Goal: Use online tool/utility: Utilize a website feature to perform a specific function

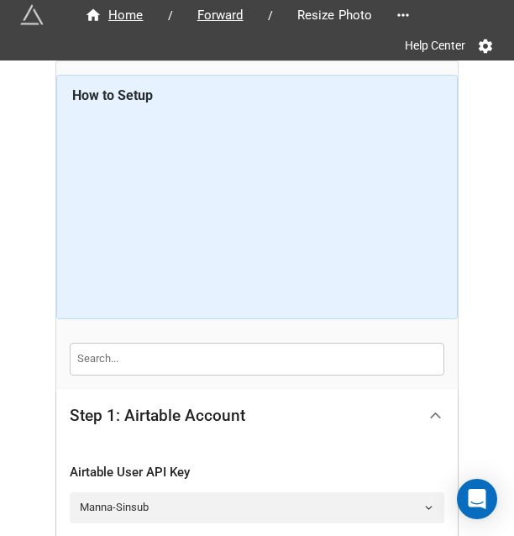
click at [433, 407] on icon at bounding box center [435, 415] width 18 height 18
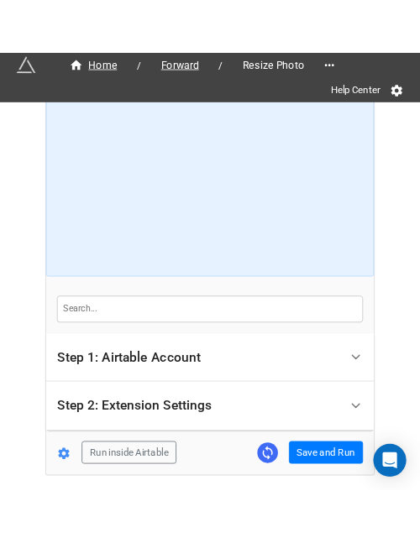
scroll to position [106, 0]
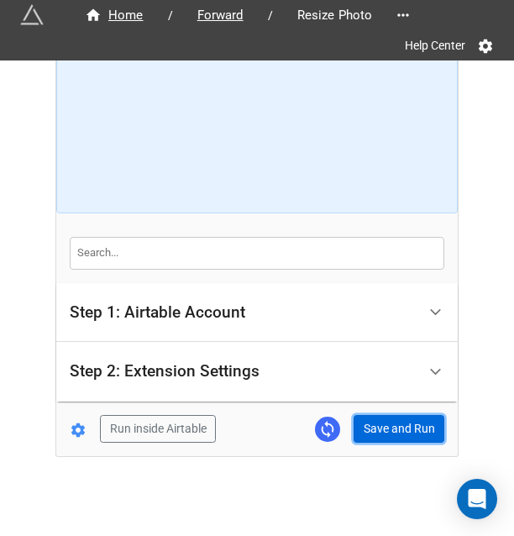
click at [401, 422] on button "Save and Run" at bounding box center [398, 429] width 91 height 29
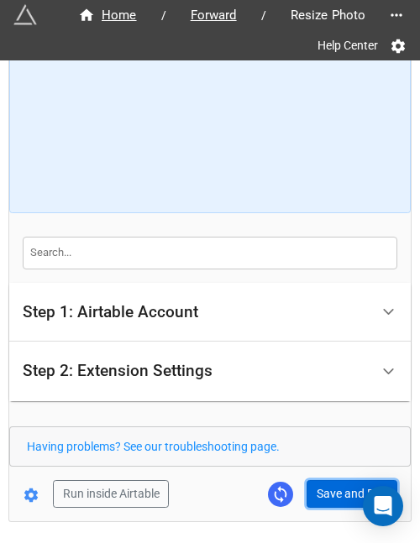
click at [329, 482] on button "Save and Run" at bounding box center [351, 494] width 91 height 29
click at [325, 493] on button "Save and Run" at bounding box center [351, 494] width 91 height 29
click at [331, 480] on button "Save and Run" at bounding box center [351, 494] width 91 height 29
click at [337, 484] on button "Save and Run" at bounding box center [351, 494] width 91 height 29
drag, startPoint x: 338, startPoint y: 489, endPoint x: 371, endPoint y: 471, distance: 37.2
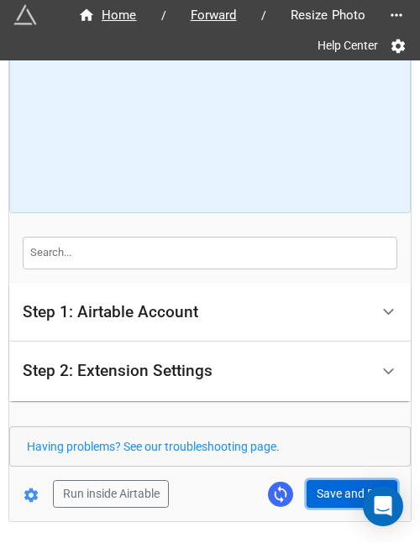
click at [338, 489] on button "Save and Run" at bounding box center [351, 494] width 91 height 29
click at [330, 491] on button "Save and Run" at bounding box center [351, 494] width 91 height 29
click at [315, 496] on button "Save and Run" at bounding box center [351, 494] width 91 height 29
click at [345, 484] on button "Save and Run" at bounding box center [351, 494] width 91 height 29
click at [332, 480] on button "Save and Run" at bounding box center [351, 494] width 91 height 29
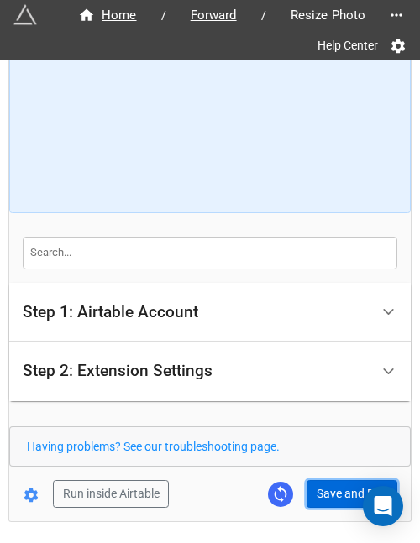
click at [348, 484] on button "Save and Run" at bounding box center [351, 494] width 91 height 29
click at [312, 493] on button "Save and Run" at bounding box center [351, 494] width 91 height 29
click at [353, 486] on button "Save and Run" at bounding box center [351, 494] width 91 height 29
click at [344, 494] on button "Save and Run" at bounding box center [351, 494] width 91 height 29
click at [339, 488] on button "Save and Run" at bounding box center [351, 494] width 91 height 29
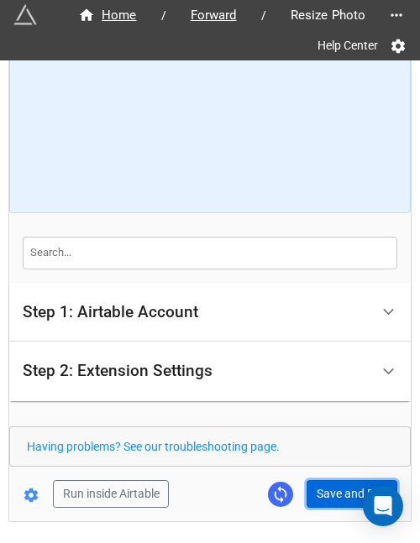
click at [306, 484] on button "Save and Run" at bounding box center [351, 494] width 91 height 29
click at [319, 485] on button "Save and Run" at bounding box center [351, 494] width 91 height 29
click at [329, 487] on button "Save and Run" at bounding box center [351, 494] width 91 height 29
click at [325, 484] on button "Save and Run" at bounding box center [351, 494] width 91 height 29
click at [346, 483] on button "Save and Run" at bounding box center [351, 494] width 91 height 29
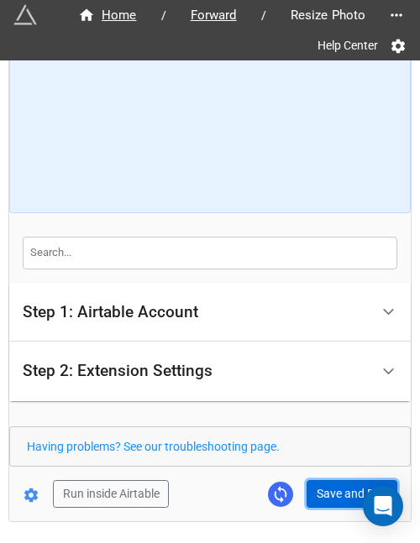
click at [344, 483] on button "Save and Run" at bounding box center [351, 494] width 91 height 29
drag, startPoint x: 292, startPoint y: 504, endPoint x: 302, endPoint y: 503, distance: 10.1
click at [294, 504] on div "Run inside Airtable Save and Run" at bounding box center [203, 494] width 388 height 29
drag, startPoint x: 305, startPoint y: 502, endPoint x: 315, endPoint y: 496, distance: 11.7
click at [306, 502] on button "Save and Run" at bounding box center [351, 494] width 91 height 29
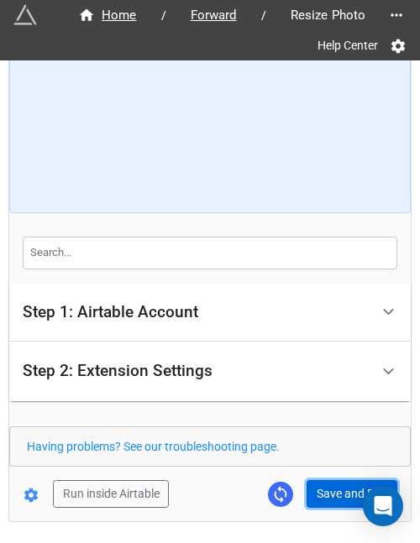
drag, startPoint x: 339, startPoint y: 489, endPoint x: 326, endPoint y: 535, distance: 47.3
click at [339, 489] on button "Save and Run" at bounding box center [351, 494] width 91 height 29
drag, startPoint x: 335, startPoint y: 493, endPoint x: 409, endPoint y: 471, distance: 77.0
click at [335, 493] on button "Save and Run" at bounding box center [351, 494] width 91 height 29
click at [314, 480] on button "Save and Run" at bounding box center [351, 494] width 91 height 29
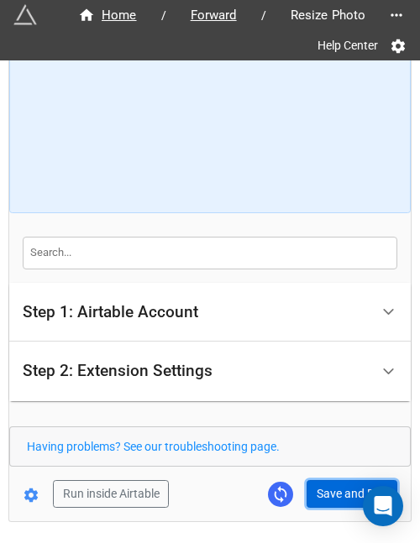
click at [326, 482] on button "Save and Run" at bounding box center [351, 494] width 91 height 29
drag, startPoint x: 334, startPoint y: 485, endPoint x: 353, endPoint y: 473, distance: 23.1
click at [334, 485] on button "Save and Run" at bounding box center [351, 494] width 91 height 29
click at [337, 484] on button "Save and Run" at bounding box center [351, 494] width 91 height 29
click at [303, 487] on div "Run inside Airtable Save and Run" at bounding box center [203, 494] width 388 height 29
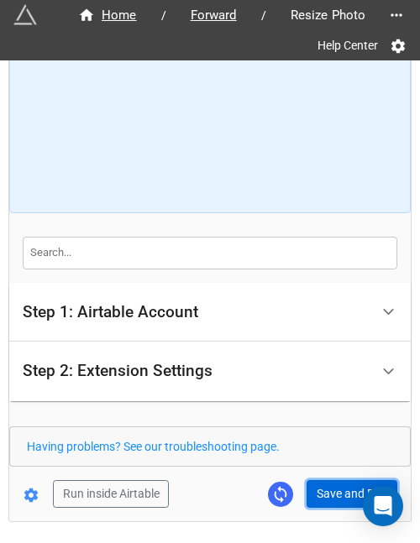
click at [322, 490] on button "Save and Run" at bounding box center [351, 494] width 91 height 29
click at [341, 489] on button "Save and Run" at bounding box center [351, 494] width 91 height 29
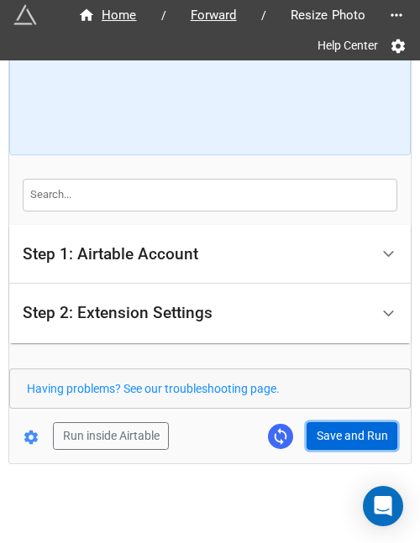
click at [321, 428] on button "Save and Run" at bounding box center [351, 436] width 91 height 29
click at [341, 437] on button "Save and Run" at bounding box center [351, 436] width 91 height 29
click at [348, 437] on button "Save and Run" at bounding box center [351, 436] width 91 height 29
drag, startPoint x: 338, startPoint y: 429, endPoint x: 372, endPoint y: 414, distance: 36.8
click at [338, 429] on button "Save and Run" at bounding box center [351, 436] width 91 height 29
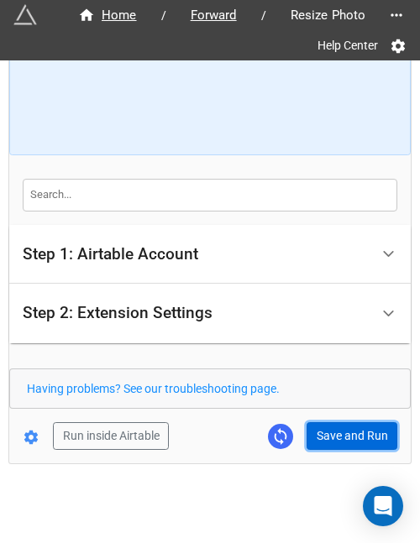
click at [352, 435] on button "Save and Run" at bounding box center [351, 436] width 91 height 29
click at [354, 428] on button "Save and Run" at bounding box center [351, 436] width 91 height 29
drag, startPoint x: 347, startPoint y: 426, endPoint x: 358, endPoint y: 425, distance: 11.9
click at [347, 426] on button "Save and Run" at bounding box center [351, 436] width 91 height 29
click at [349, 432] on button "Save and Run" at bounding box center [351, 436] width 91 height 29
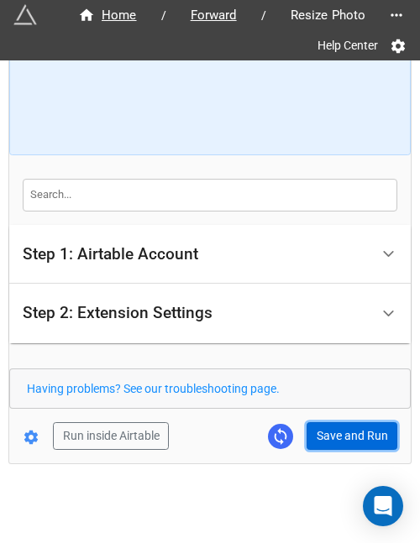
click at [326, 432] on button "Save and Run" at bounding box center [351, 436] width 91 height 29
click at [341, 432] on button "Save and Run" at bounding box center [351, 436] width 91 height 29
click at [363, 425] on button "Save and Run" at bounding box center [351, 436] width 91 height 29
click at [317, 429] on button "Save and Run" at bounding box center [351, 436] width 91 height 29
click at [353, 425] on button "Save and Run" at bounding box center [351, 436] width 91 height 29
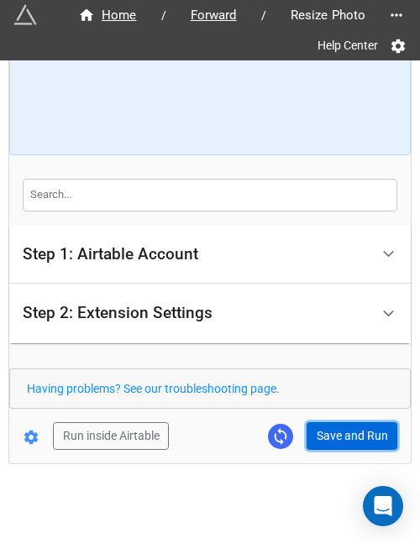
click at [352, 426] on button "Save and Run" at bounding box center [351, 436] width 91 height 29
click at [326, 437] on button "Save and Run" at bounding box center [351, 436] width 91 height 29
click at [324, 428] on button "Save and Run" at bounding box center [351, 436] width 91 height 29
drag, startPoint x: 351, startPoint y: 435, endPoint x: 386, endPoint y: 379, distance: 66.4
click at [351, 435] on button "Save and Run" at bounding box center [351, 436] width 91 height 29
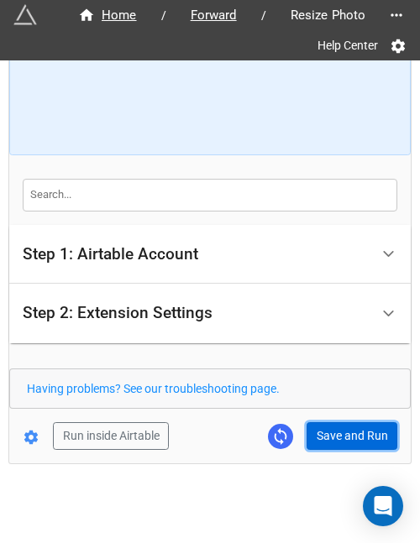
click at [324, 436] on button "Save and Run" at bounding box center [351, 436] width 91 height 29
click at [346, 429] on button "Save and Run" at bounding box center [351, 436] width 91 height 29
click at [361, 427] on button "Save and Run" at bounding box center [351, 436] width 91 height 29
click at [327, 447] on div "Home / Forward / Resize Photo Help Center How to Setup Step 1: Airtable Account…" at bounding box center [209, 181] width 401 height 566
click at [351, 422] on button "Save and Run" at bounding box center [351, 436] width 91 height 29
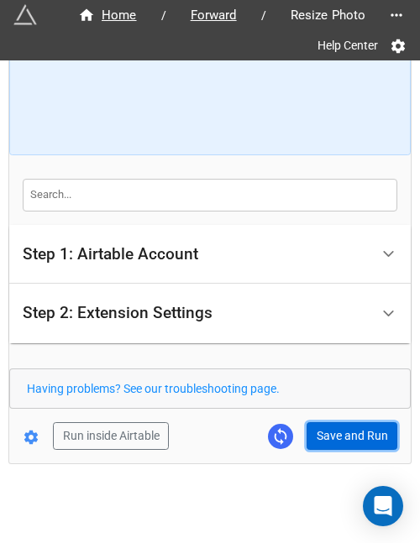
drag, startPoint x: 327, startPoint y: 430, endPoint x: 390, endPoint y: 340, distance: 109.2
click at [327, 430] on button "Save and Run" at bounding box center [351, 436] width 91 height 29
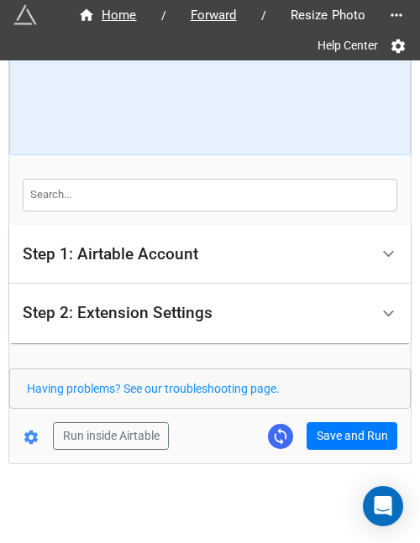
click at [344, 416] on form "How to Setup Step 1: Airtable Account Airtable User API Key Manna-Sinsub Airtab…" at bounding box center [209, 180] width 401 height 539
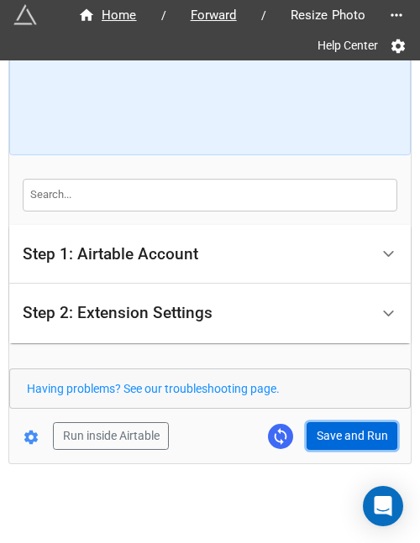
click at [347, 431] on button "Save and Run" at bounding box center [351, 436] width 91 height 29
drag, startPoint x: 348, startPoint y: 417, endPoint x: 349, endPoint y: 426, distance: 8.6
click at [348, 419] on form "How to Setup Step 1: Airtable Account Airtable User API Key Manna-Sinsub Airtab…" at bounding box center [209, 180] width 401 height 539
click at [351, 427] on button "Save and Run" at bounding box center [351, 436] width 91 height 29
click at [350, 428] on button "Save and Run" at bounding box center [351, 436] width 91 height 29
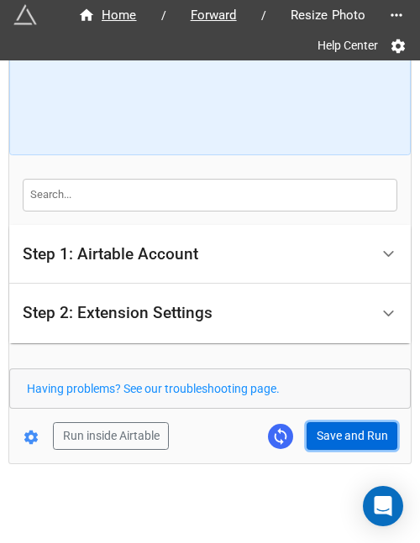
click at [366, 432] on button "Save and Run" at bounding box center [351, 436] width 91 height 29
click at [354, 438] on button "Save and Run" at bounding box center [351, 436] width 91 height 29
drag, startPoint x: 328, startPoint y: 425, endPoint x: 390, endPoint y: 423, distance: 62.1
click at [329, 425] on button "Save and Run" at bounding box center [351, 436] width 91 height 29
drag, startPoint x: 358, startPoint y: 431, endPoint x: 411, endPoint y: 422, distance: 53.6
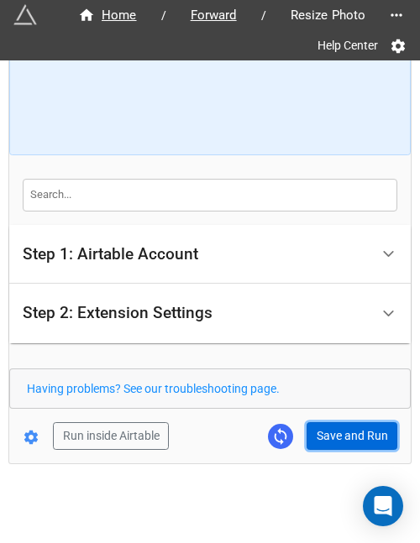
click at [358, 431] on button "Save and Run" at bounding box center [351, 436] width 91 height 29
click at [312, 422] on button "Save and Run" at bounding box center [351, 436] width 91 height 29
click at [336, 440] on button "Save and Run" at bounding box center [351, 436] width 91 height 29
click at [336, 434] on button "Save and Run" at bounding box center [351, 436] width 91 height 29
click at [363, 426] on button "Save and Run" at bounding box center [351, 436] width 91 height 29
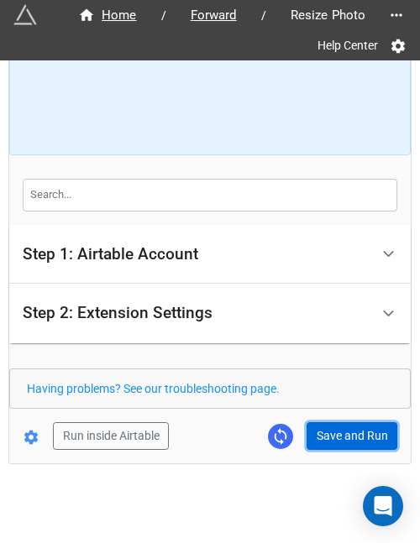
drag, startPoint x: 336, startPoint y: 428, endPoint x: 388, endPoint y: 417, distance: 53.2
click at [337, 428] on button "Save and Run" at bounding box center [351, 436] width 91 height 29
drag, startPoint x: 369, startPoint y: 430, endPoint x: 395, endPoint y: 430, distance: 26.0
click at [369, 430] on button "Save and Run" at bounding box center [351, 436] width 91 height 29
click at [322, 432] on button "Save and Run" at bounding box center [351, 436] width 91 height 29
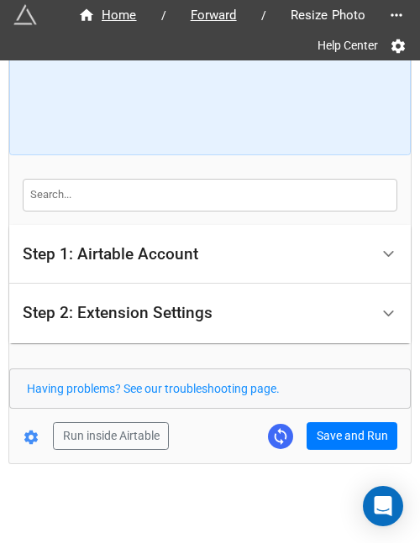
click at [341, 448] on div "Home / Forward / Resize Photo Help Center How to Setup Step 1: Airtable Account…" at bounding box center [209, 181] width 401 height 566
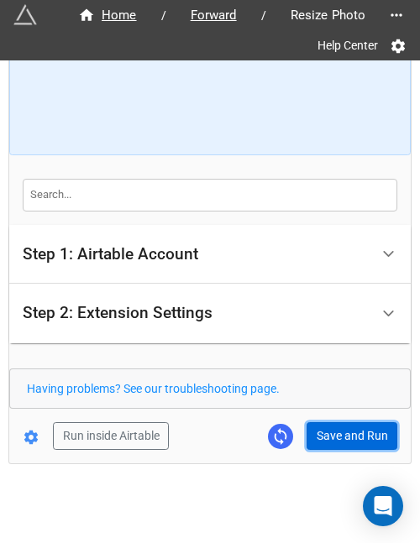
click at [342, 444] on button "Save and Run" at bounding box center [351, 436] width 91 height 29
click at [346, 436] on button "Save and Run" at bounding box center [351, 436] width 91 height 29
click at [309, 434] on button "Save and Run" at bounding box center [351, 436] width 91 height 29
click at [314, 432] on button "Save and Run" at bounding box center [351, 436] width 91 height 29
click at [336, 444] on button "Save and Run" at bounding box center [351, 436] width 91 height 29
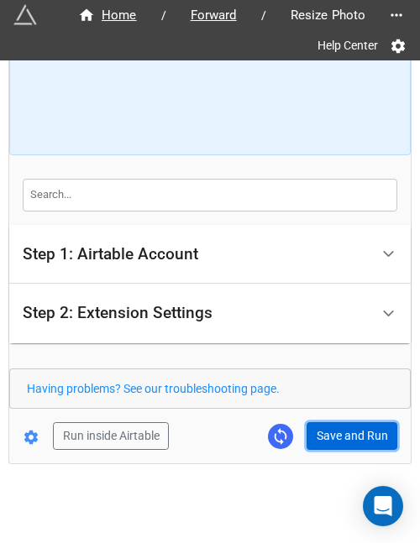
click at [335, 437] on button "Save and Run" at bounding box center [351, 436] width 91 height 29
click at [358, 422] on button "Save and Run" at bounding box center [351, 436] width 91 height 29
click at [327, 409] on form "How to Setup Step 1: Airtable Account Airtable User API Key Manna-Sinsub Airtab…" at bounding box center [209, 180] width 401 height 539
drag, startPoint x: 348, startPoint y: 436, endPoint x: 401, endPoint y: 432, distance: 53.1
click at [349, 436] on button "Save and Run" at bounding box center [351, 436] width 91 height 29
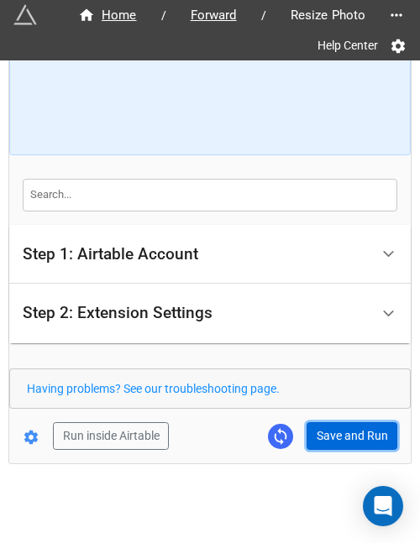
click at [322, 436] on button "Save and Run" at bounding box center [351, 436] width 91 height 29
